Goal: Entertainment & Leisure: Consume media (video, audio)

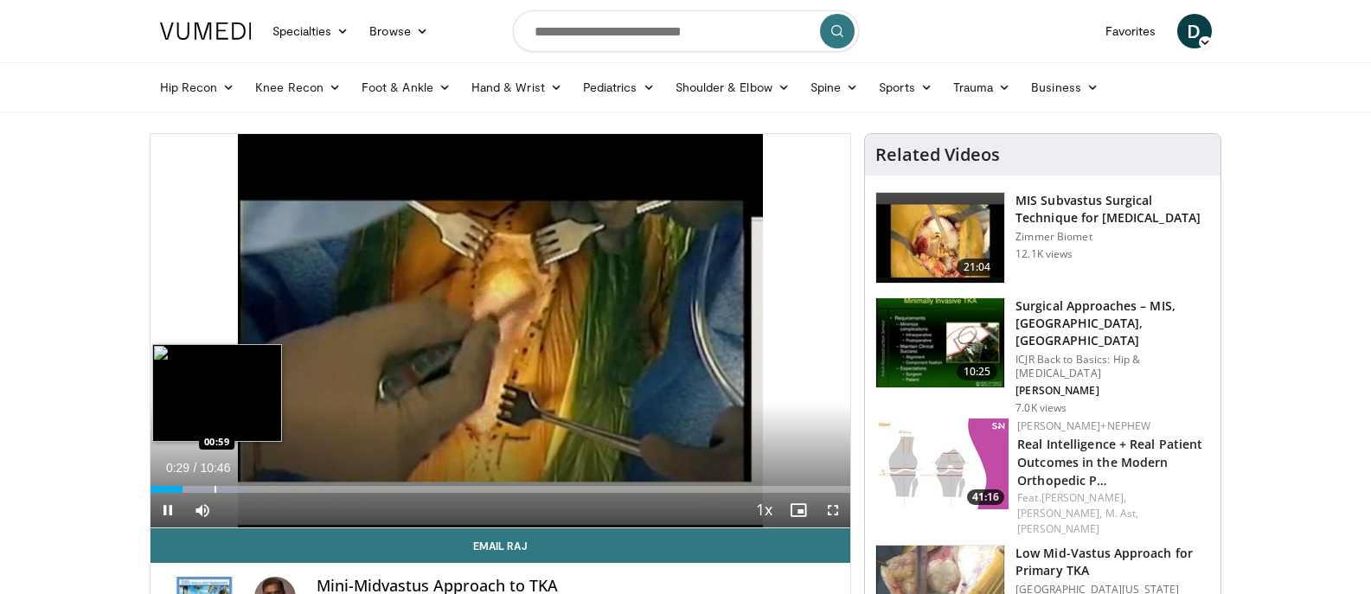
click at [215, 486] on div "Progress Bar" at bounding box center [216, 489] width 2 height 7
click at [223, 486] on div "Progress Bar" at bounding box center [222, 489] width 2 height 7
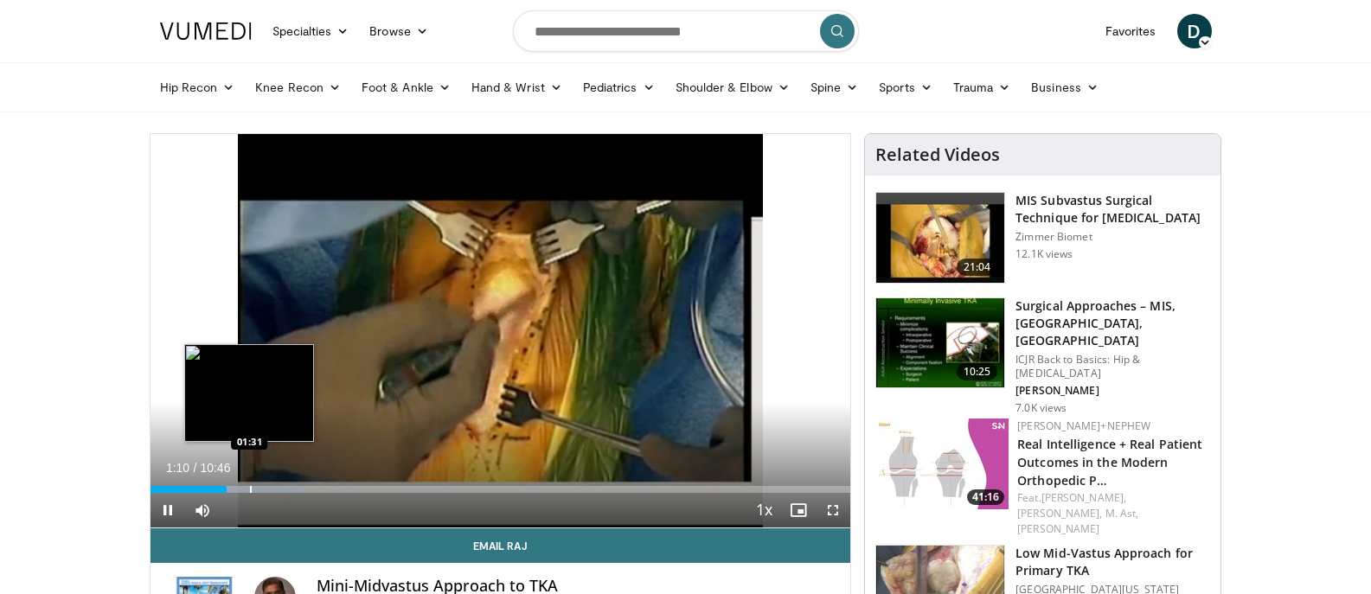
click at [250, 492] on div "Progress Bar" at bounding box center [251, 489] width 2 height 7
click at [273, 489] on div "Progress Bar" at bounding box center [272, 489] width 2 height 7
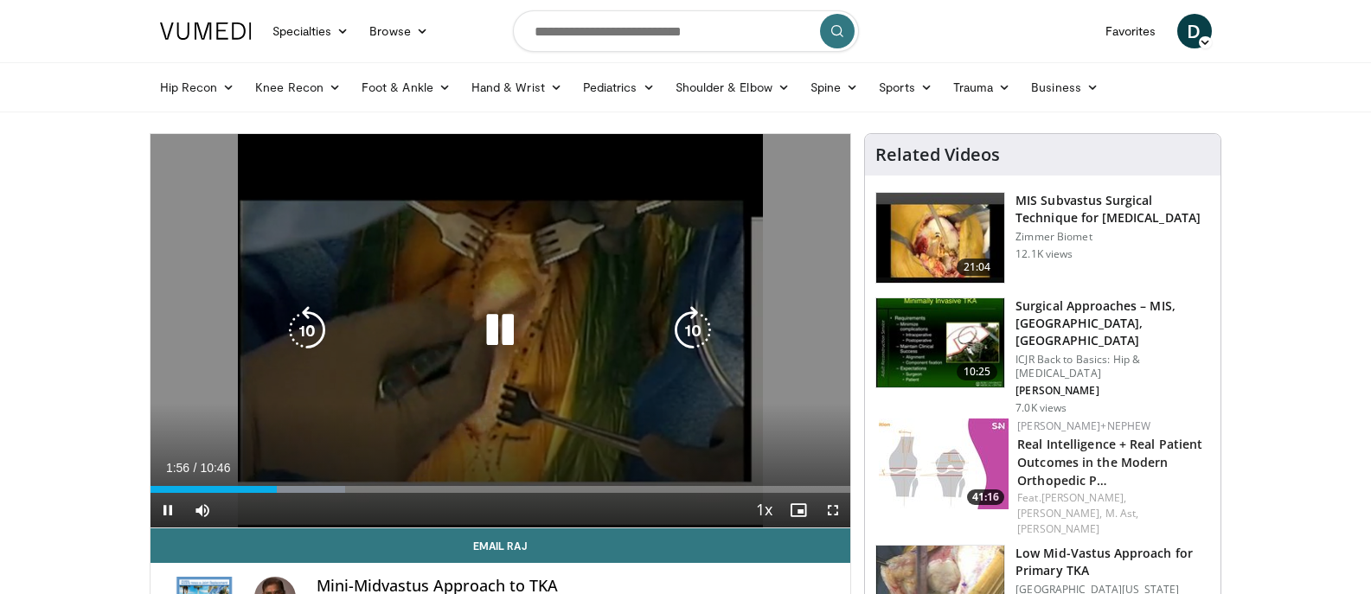
click at [323, 485] on div "Loaded : 27.80% 01:57 02:39" at bounding box center [501, 485] width 701 height 16
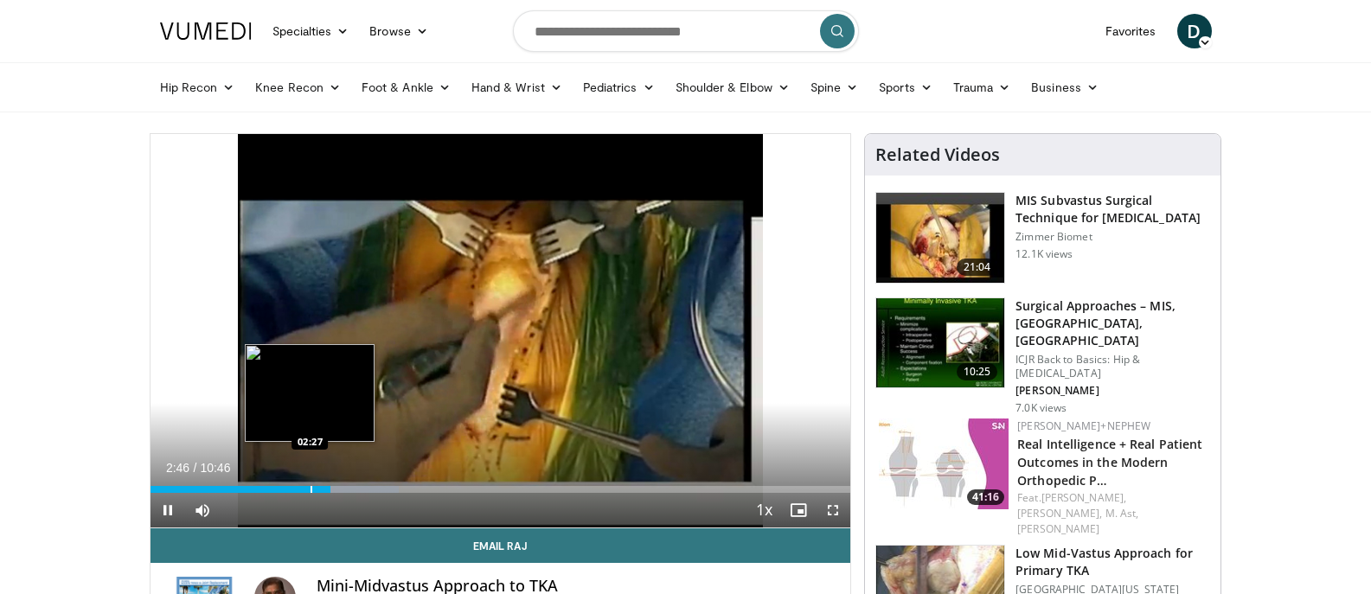
click at [311, 483] on div "Loaded : 35.52% 02:46 02:27" at bounding box center [501, 485] width 701 height 16
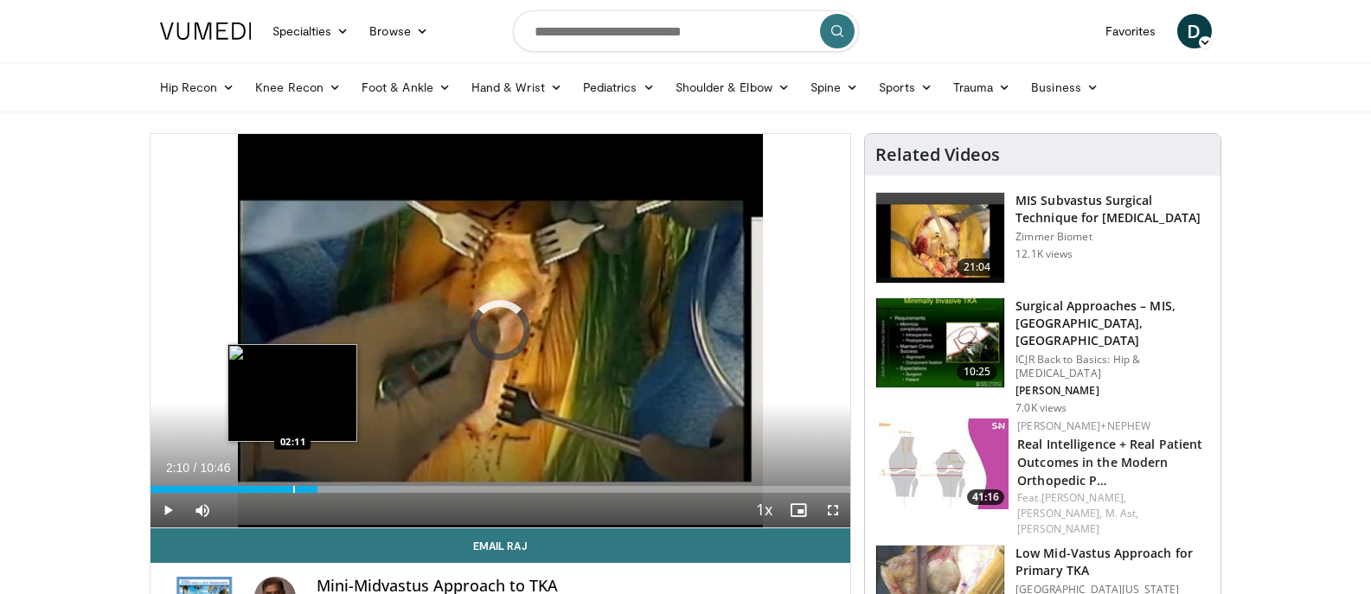
click at [292, 488] on div "02:10" at bounding box center [235, 489] width 168 height 7
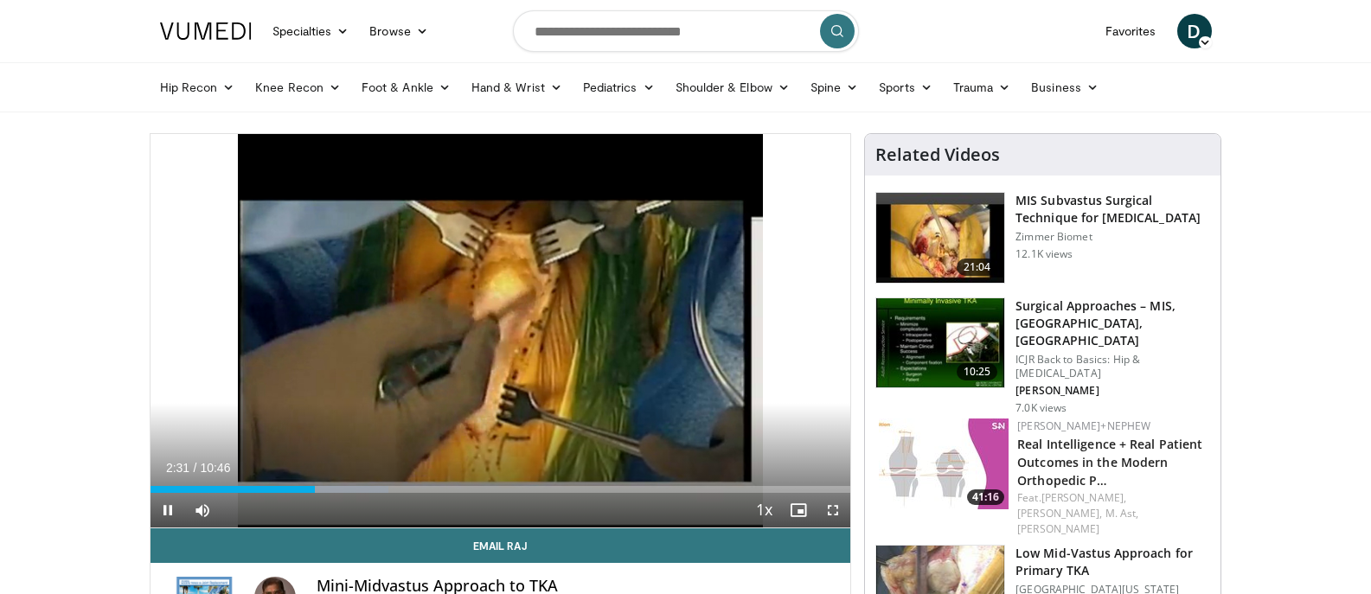
drag, startPoint x: 292, startPoint y: 488, endPoint x: 147, endPoint y: 316, distance: 224.8
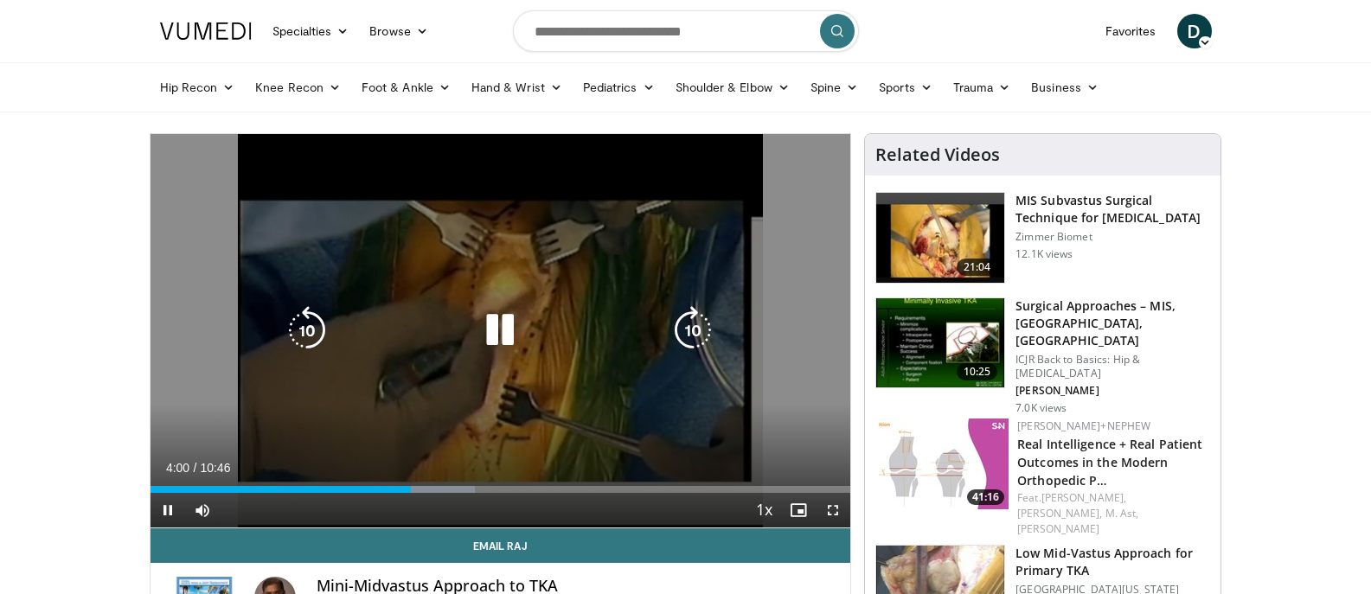
click at [479, 334] on icon "Video Player" at bounding box center [500, 330] width 48 height 48
